Goal: Task Accomplishment & Management: Manage account settings

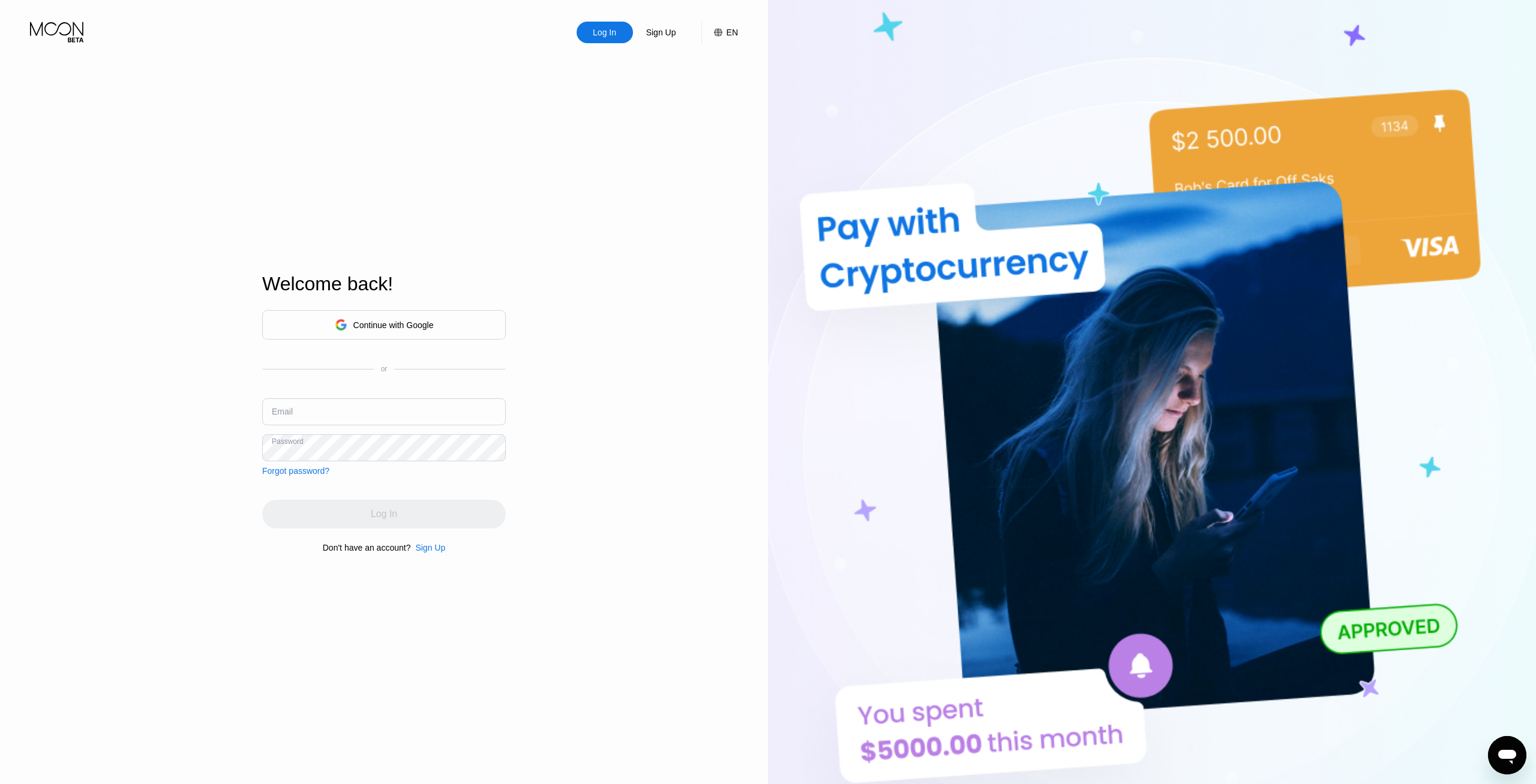
click at [297, 417] on input "text" at bounding box center [384, 412] width 244 height 27
paste input "[EMAIL_ADDRESS][DOMAIN_NAME]"
type input "[EMAIL_ADDRESS][DOMAIN_NAME]"
click at [376, 517] on div "Log In" at bounding box center [384, 514] width 27 height 12
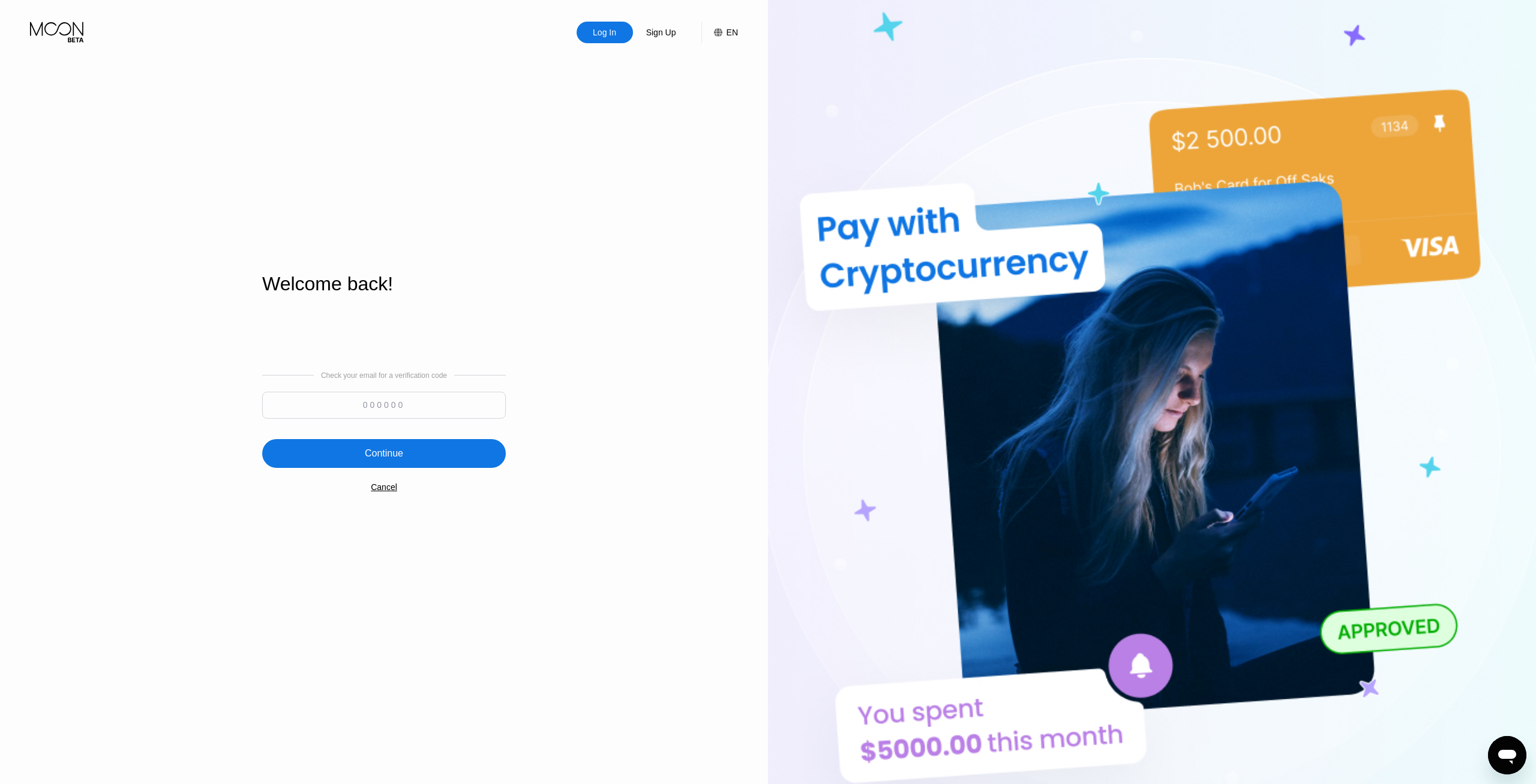
click at [374, 406] on input at bounding box center [384, 405] width 244 height 27
paste input "742307"
type input "742307"
click at [389, 459] on div "Continue" at bounding box center [384, 453] width 38 height 12
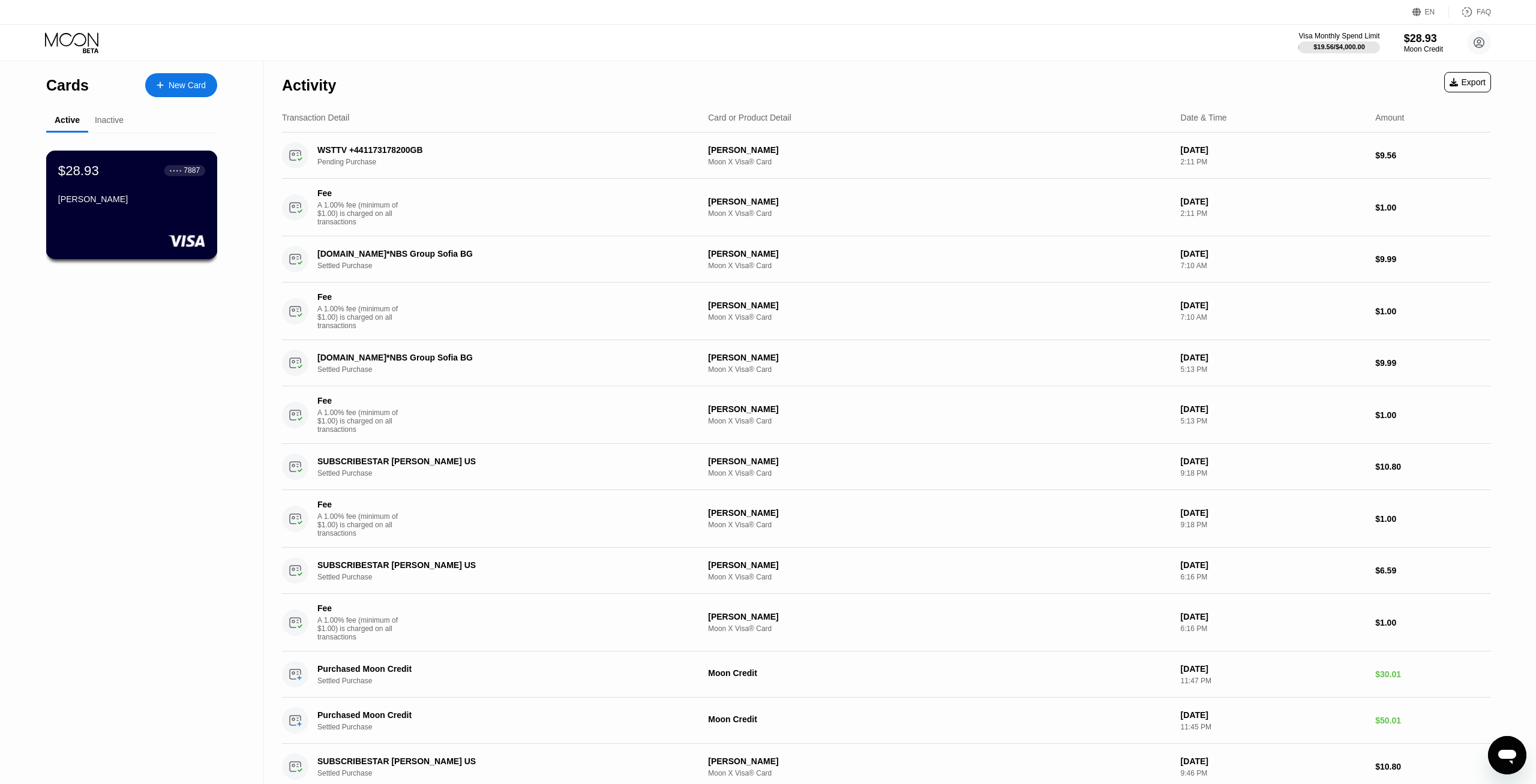
click at [102, 202] on div "[PERSON_NAME]" at bounding box center [131, 199] width 147 height 10
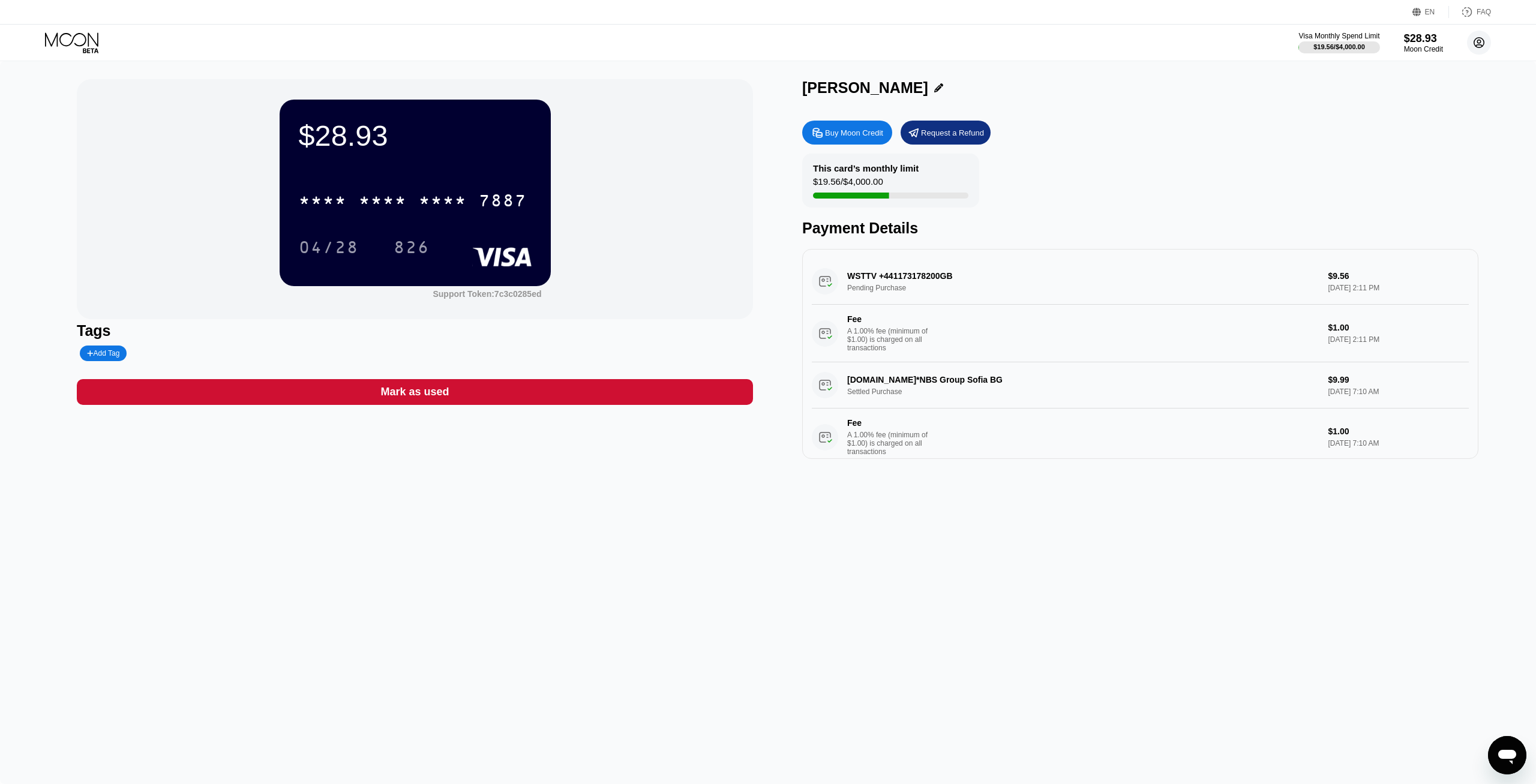
click at [1479, 45] on circle at bounding box center [1479, 43] width 24 height 24
click at [1398, 263] on div "Log out" at bounding box center [1403, 268] width 28 height 10
